Goal: Navigation & Orientation: Find specific page/section

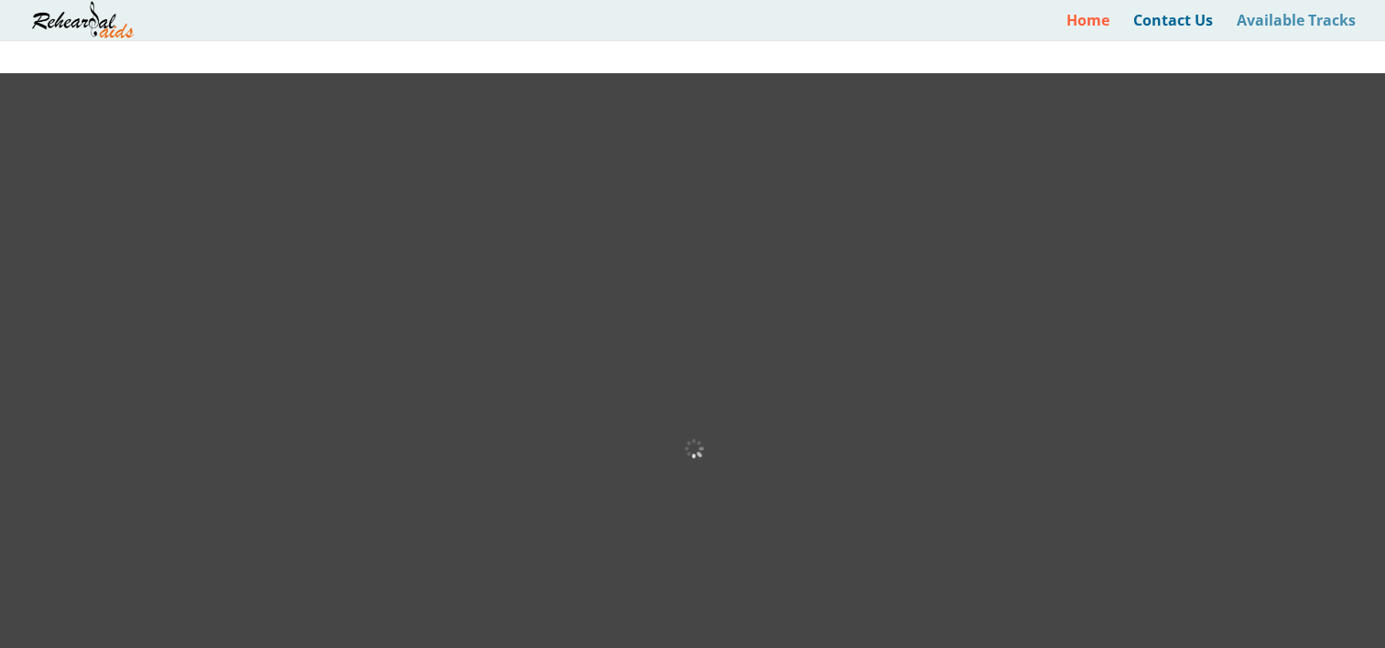
click at [1254, 22] on link "Available Tracks" at bounding box center [1296, 27] width 119 height 27
click at [1272, 17] on link "Available Tracks" at bounding box center [1296, 27] width 119 height 27
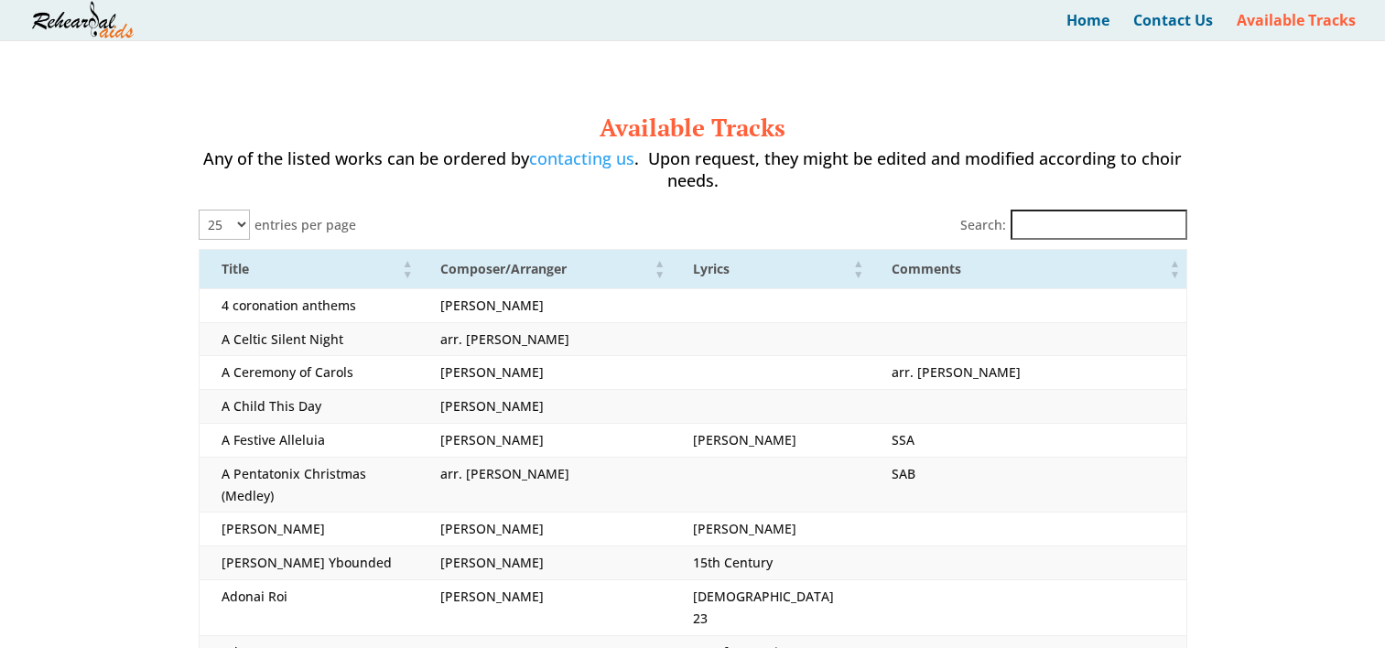
select select "25"
